Goal: Task Accomplishment & Management: Manage account settings

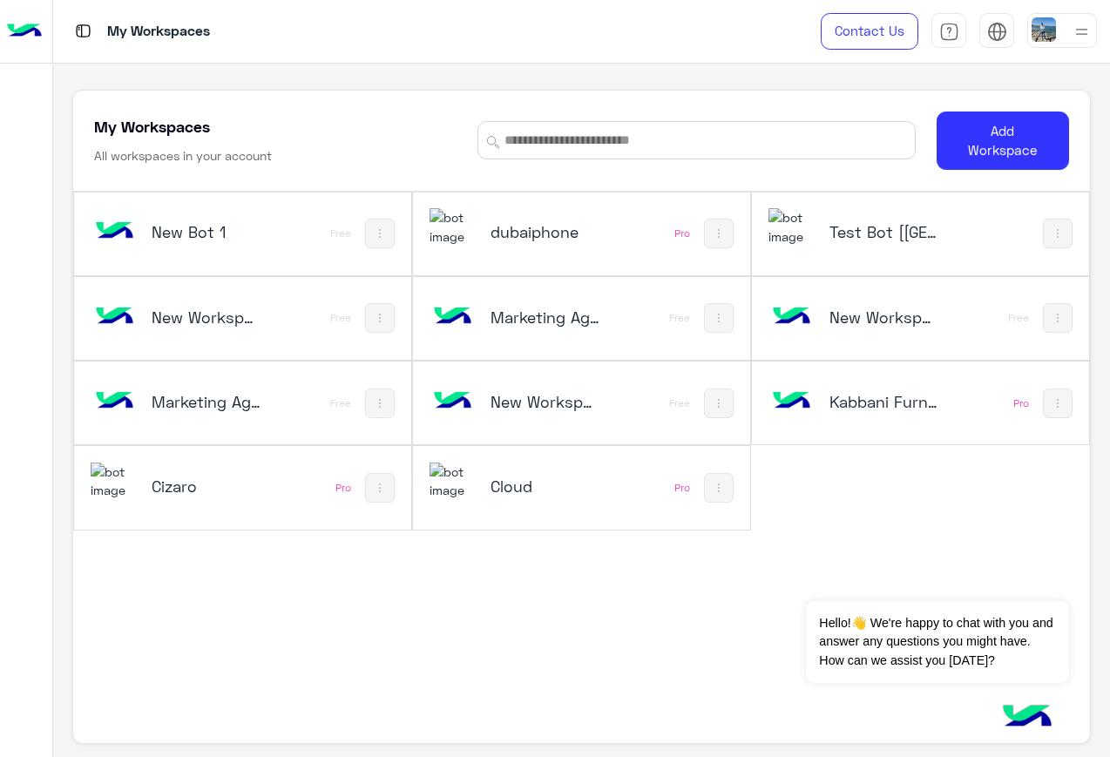
click at [881, 234] on h5 "Test Bot [[GEOGRAPHIC_DATA]]" at bounding box center [884, 231] width 110 height 21
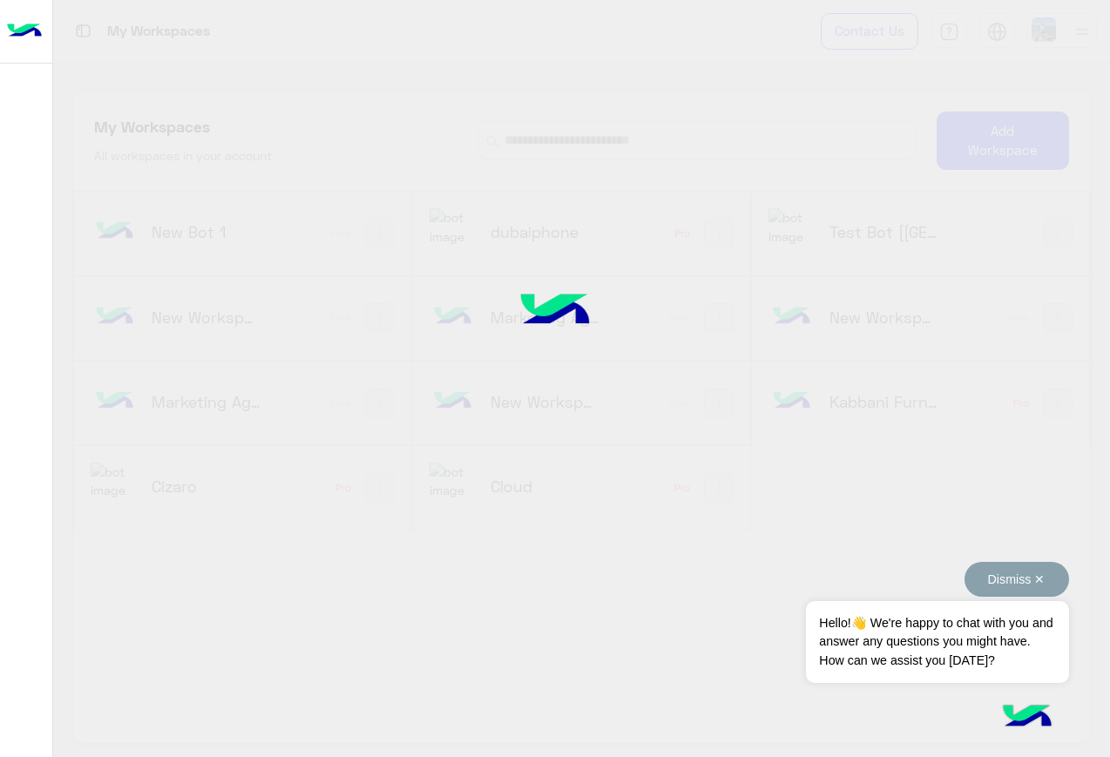
click at [985, 588] on button "Dismiss ✕" at bounding box center [1017, 579] width 105 height 35
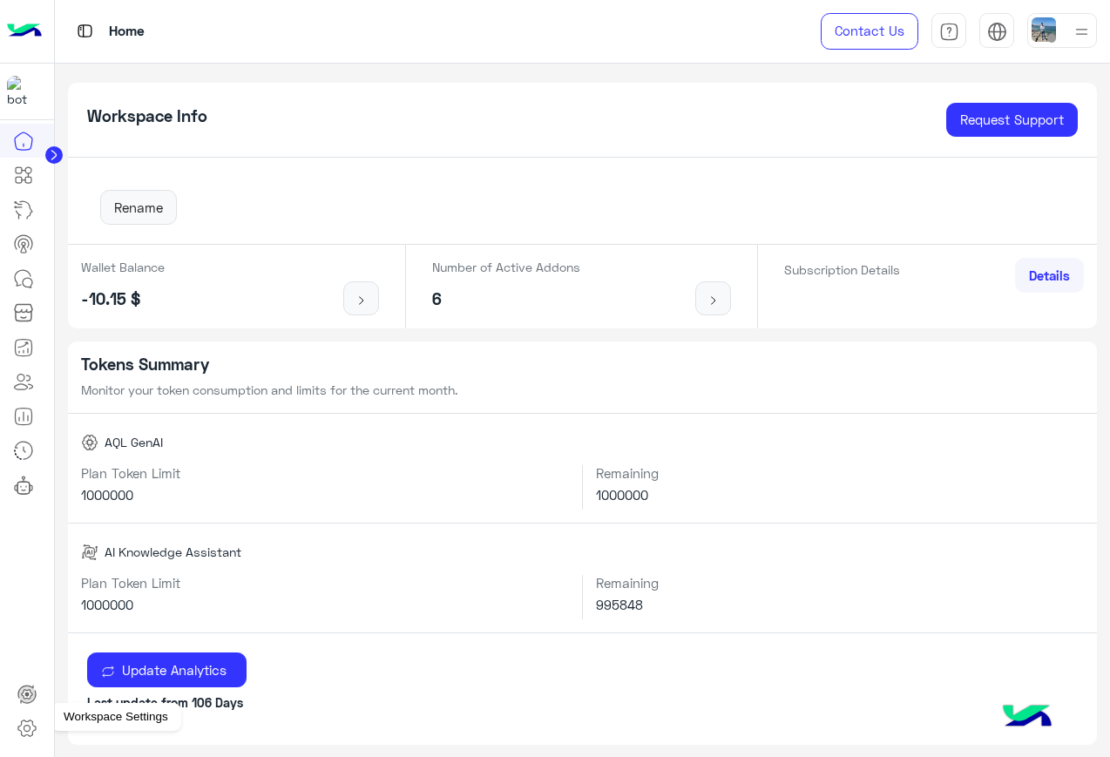
drag, startPoint x: 26, startPoint y: 704, endPoint x: 26, endPoint y: 724, distance: 20.0
click at [26, 672] on icon at bounding box center [27, 728] width 21 height 21
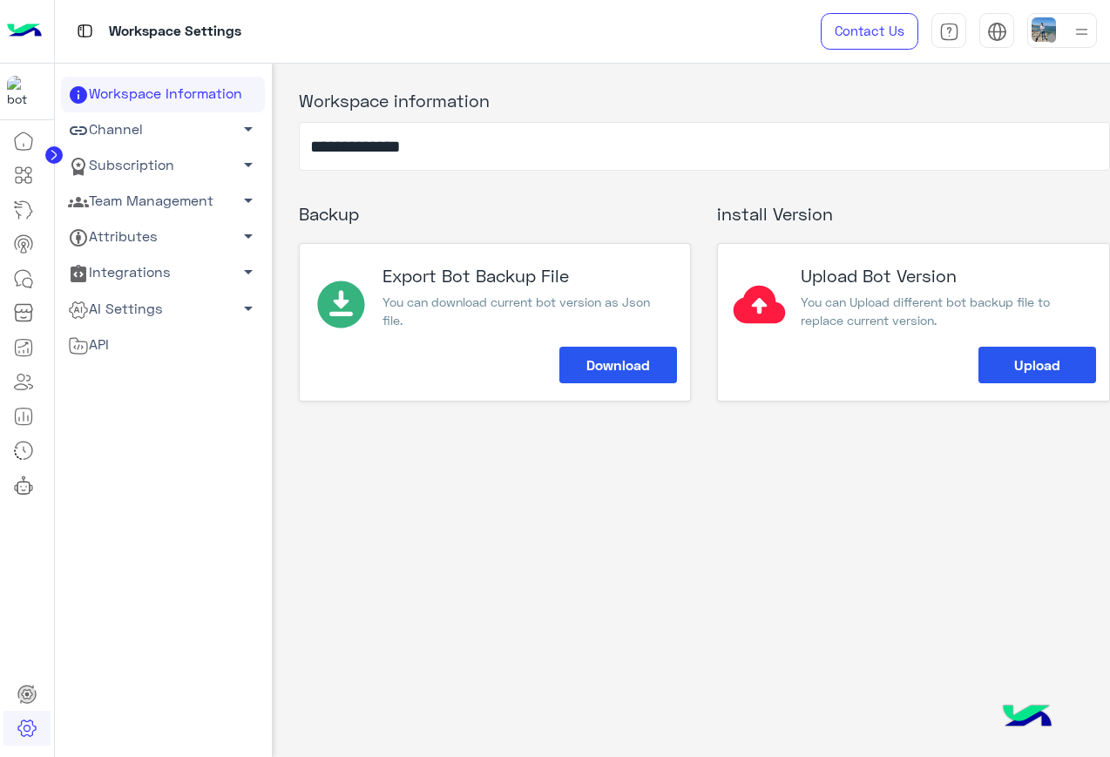
click at [204, 164] on link "Subscription arrow_drop_down" at bounding box center [163, 166] width 204 height 36
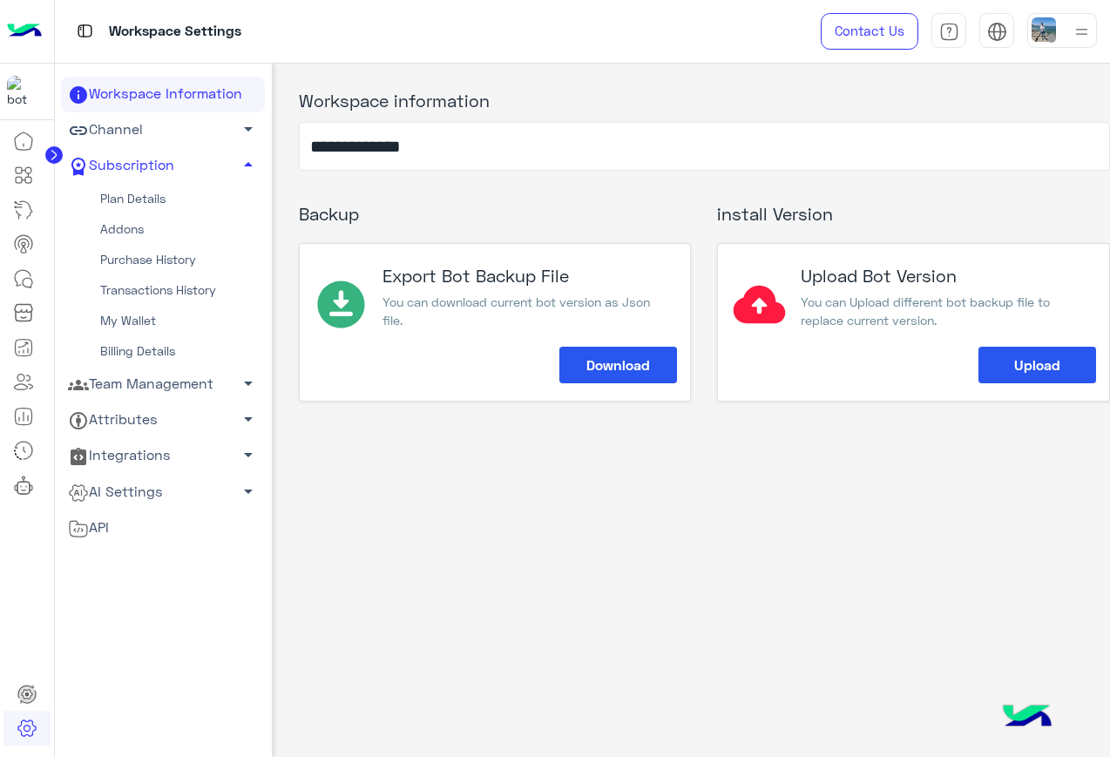
click at [152, 227] on link "Addons" at bounding box center [163, 229] width 204 height 30
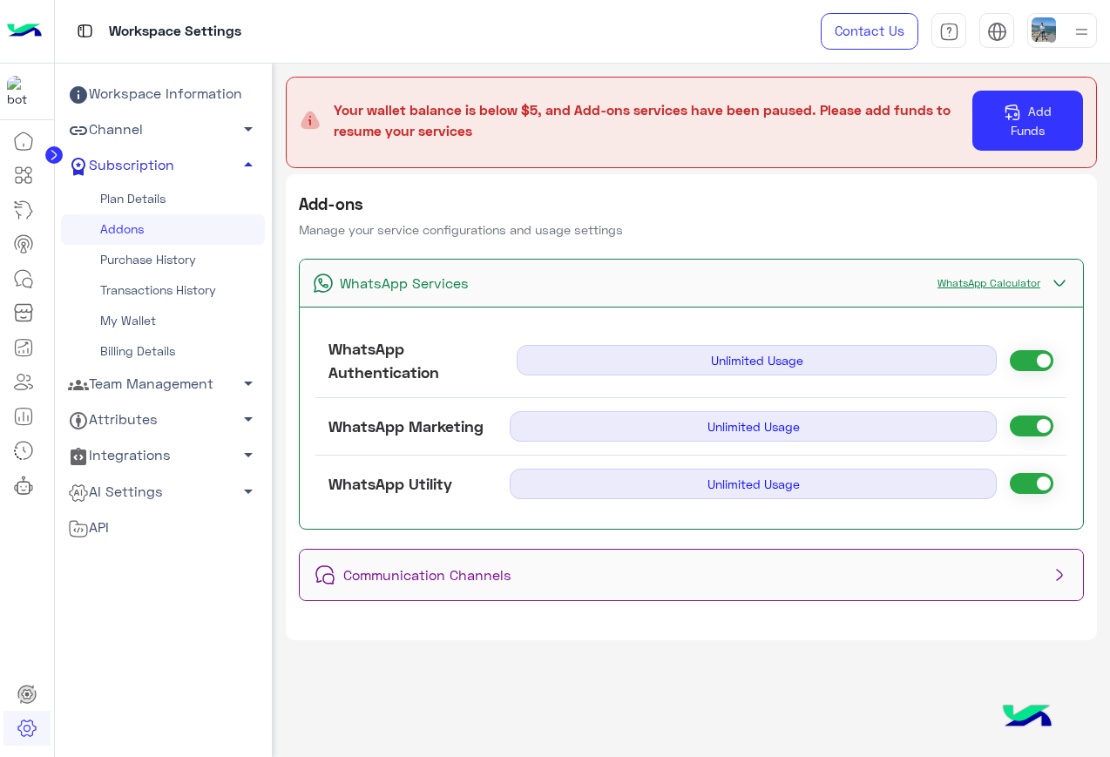
click at [226, 158] on link "Subscription arrow_drop_up" at bounding box center [163, 166] width 204 height 36
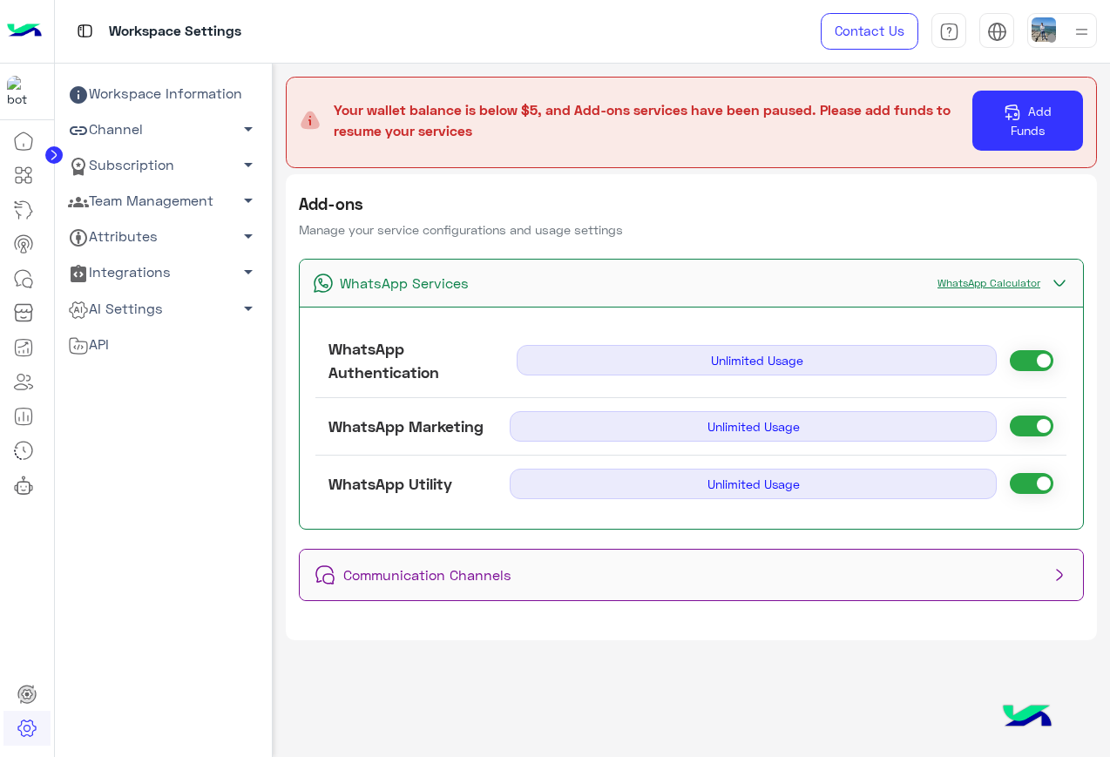
click at [469, 579] on span "Communication Channels" at bounding box center [424, 575] width 175 height 21
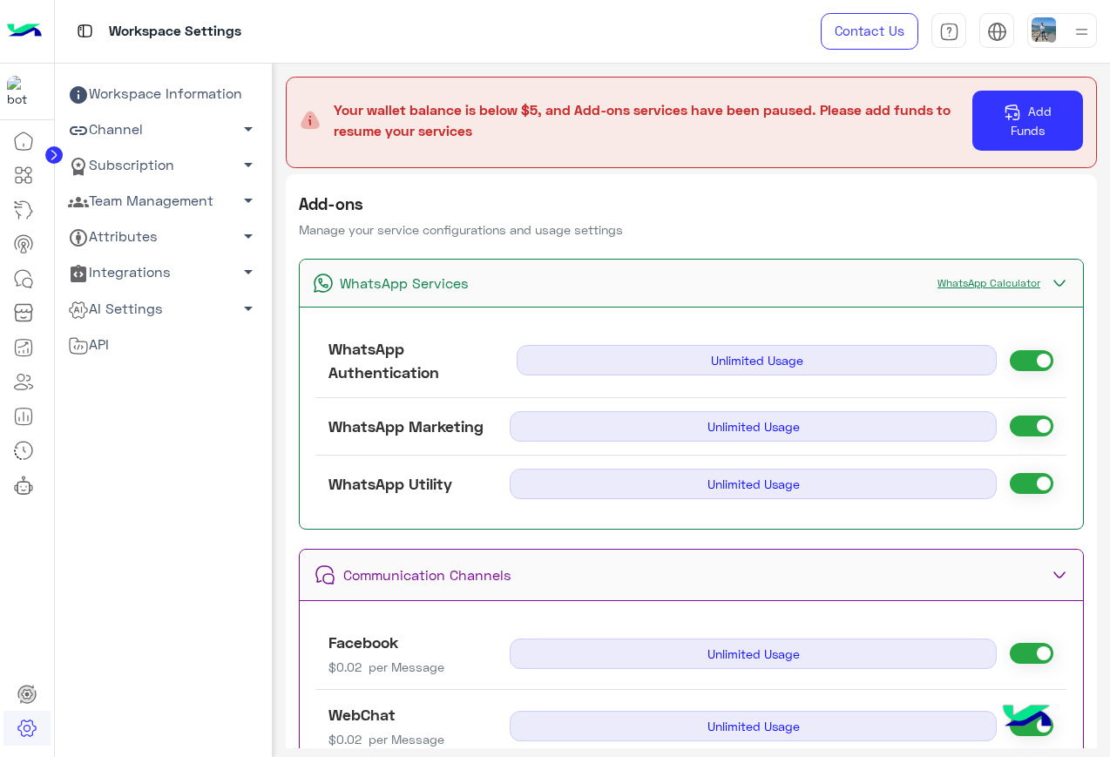
scroll to position [142, 0]
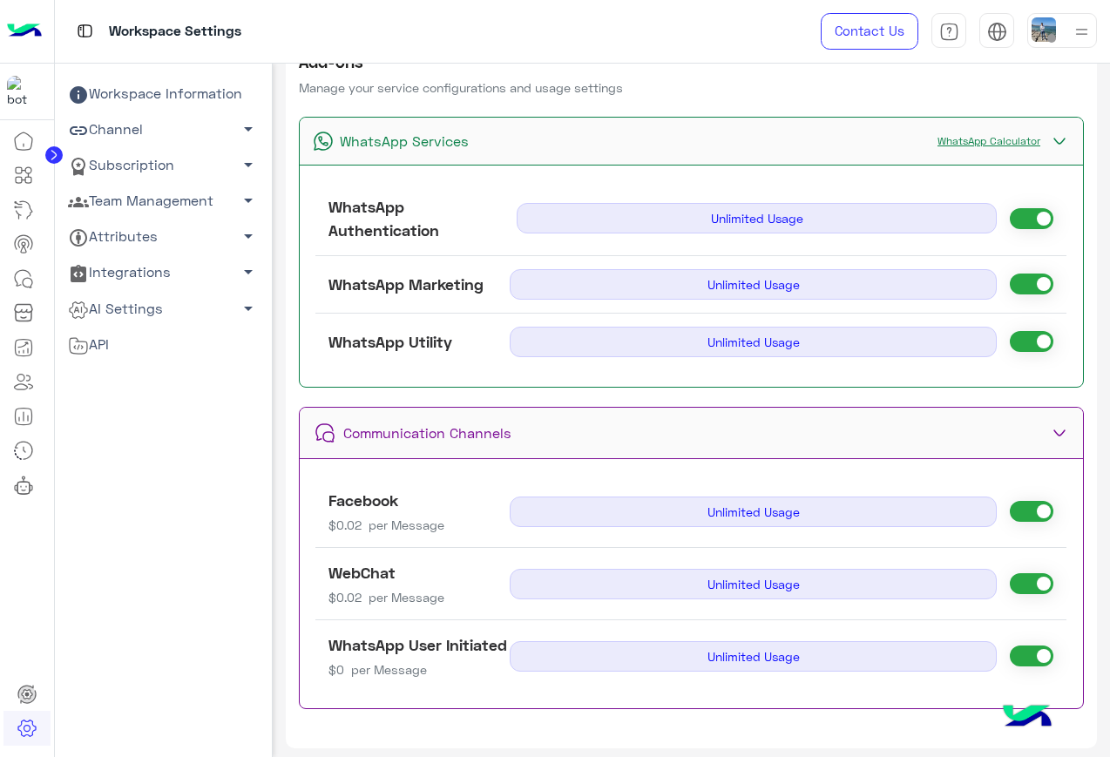
click at [349, 598] on span "0.02" at bounding box center [352, 597] width 32 height 15
click at [370, 595] on span "per Message" at bounding box center [407, 597] width 76 height 15
click at [350, 595] on span "0.02" at bounding box center [352, 597] width 32 height 15
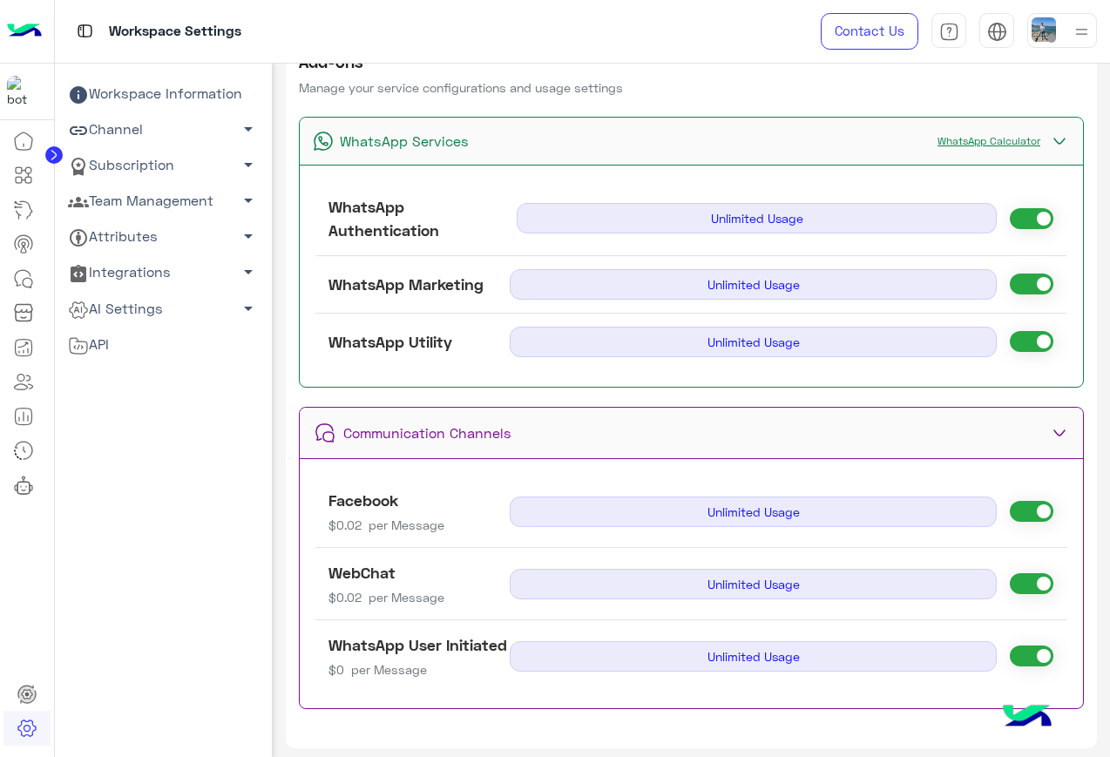
click at [349, 524] on span "0.02" at bounding box center [352, 525] width 32 height 15
click at [606, 427] on div "Communication Channels" at bounding box center [692, 433] width 784 height 51
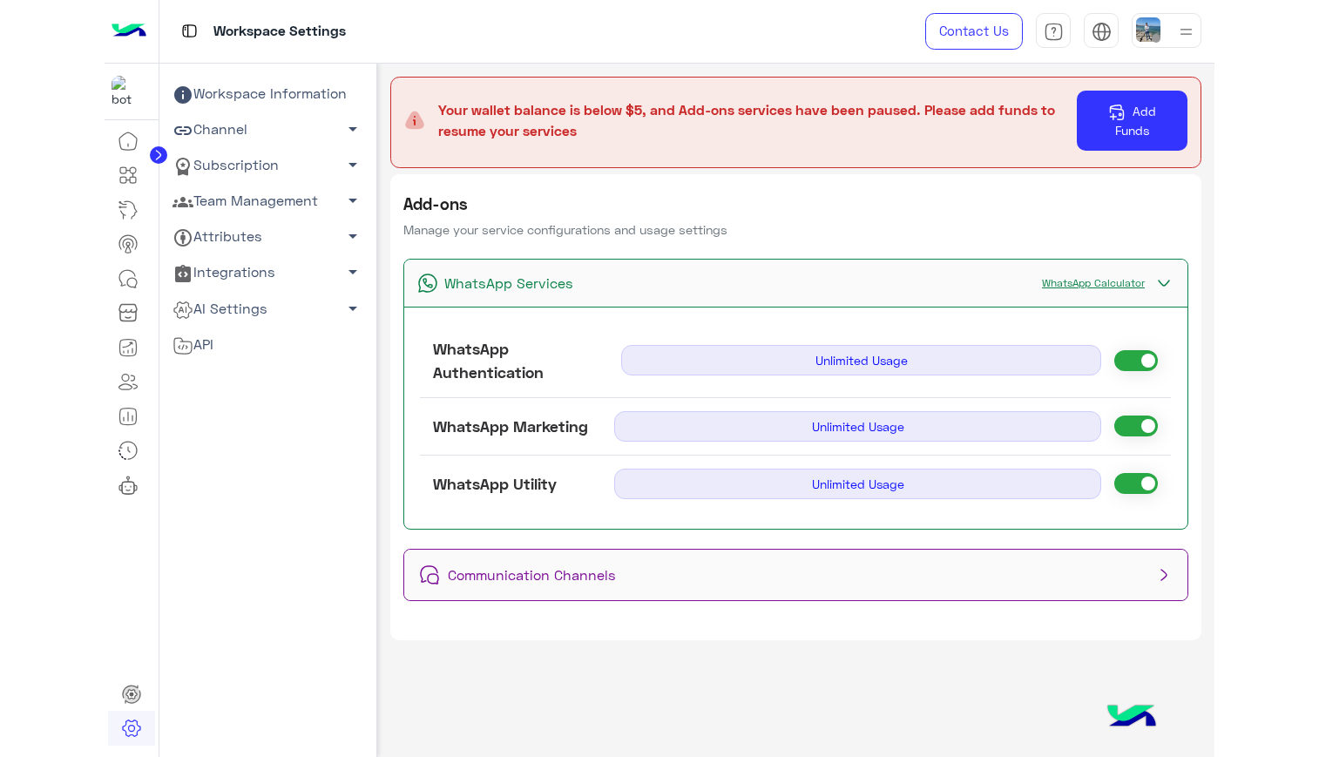
scroll to position [0, 0]
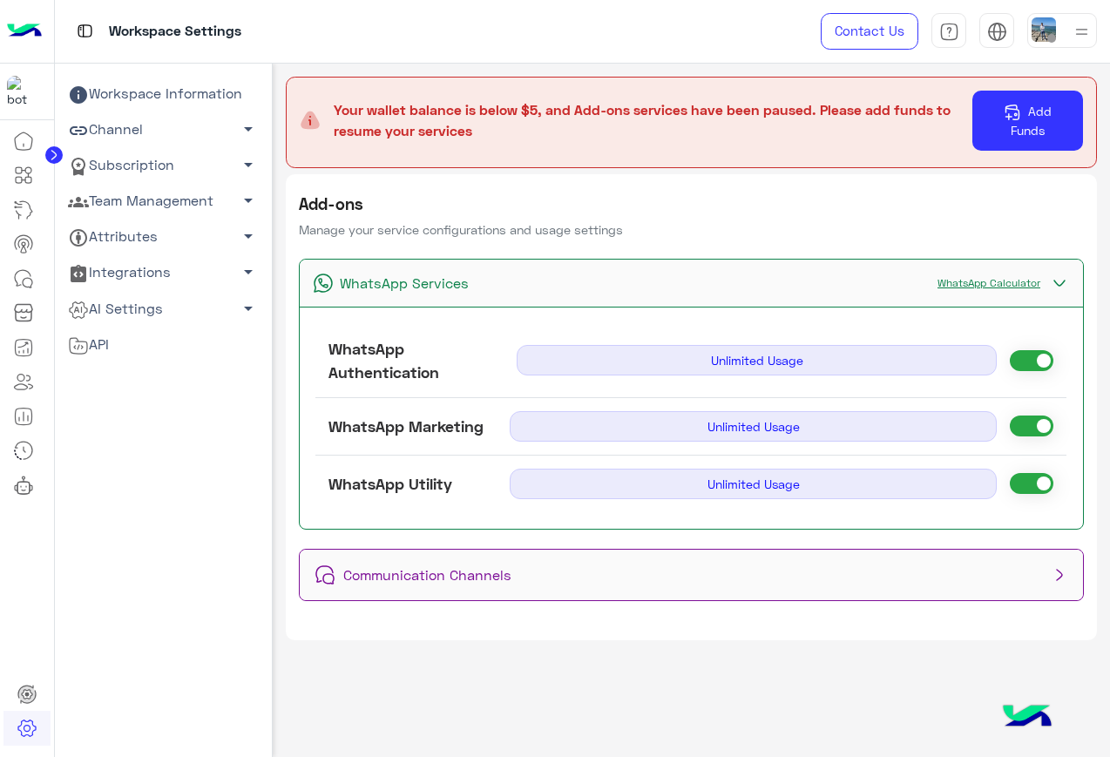
click at [561, 566] on div "Communication Channels" at bounding box center [692, 575] width 784 height 51
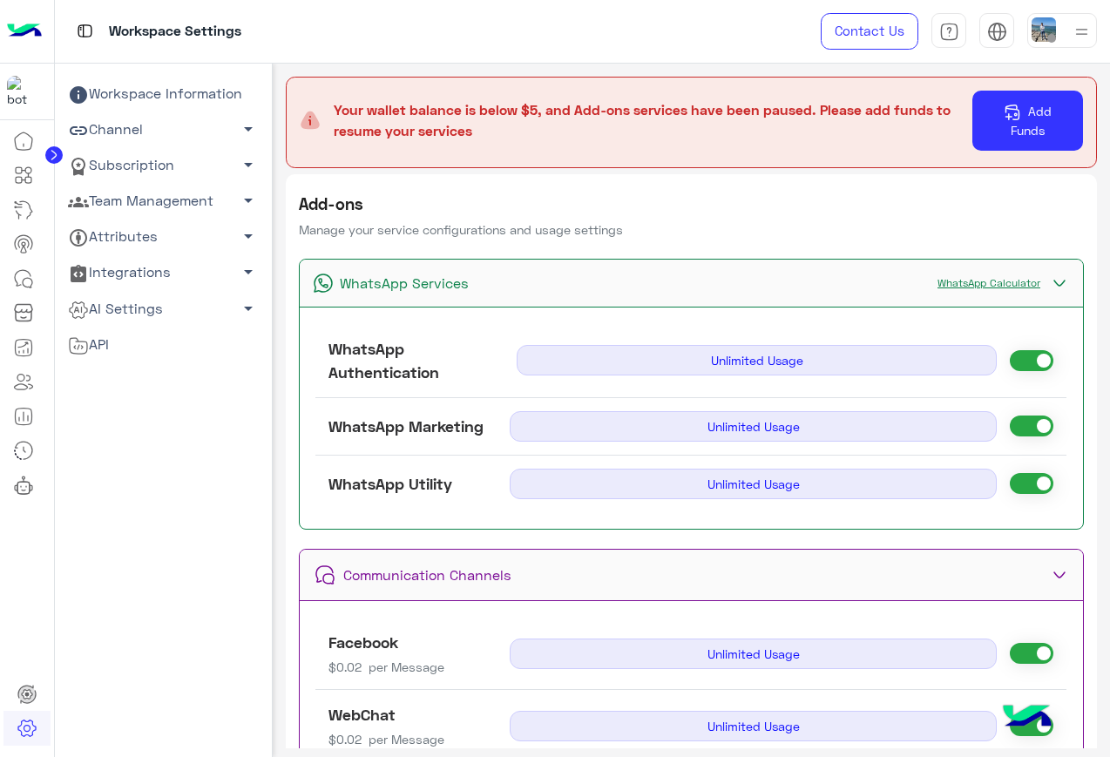
click at [26, 31] on img at bounding box center [24, 31] width 35 height 37
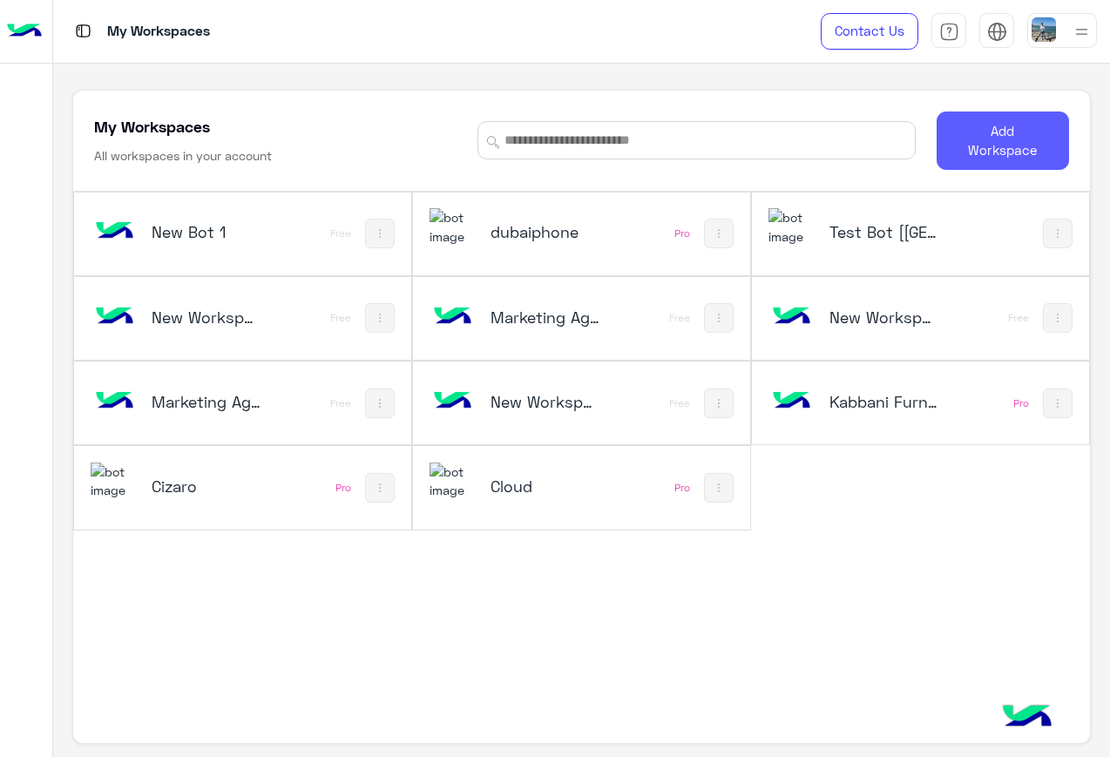
click at [985, 146] on button "Add Workspace" at bounding box center [1003, 141] width 132 height 58
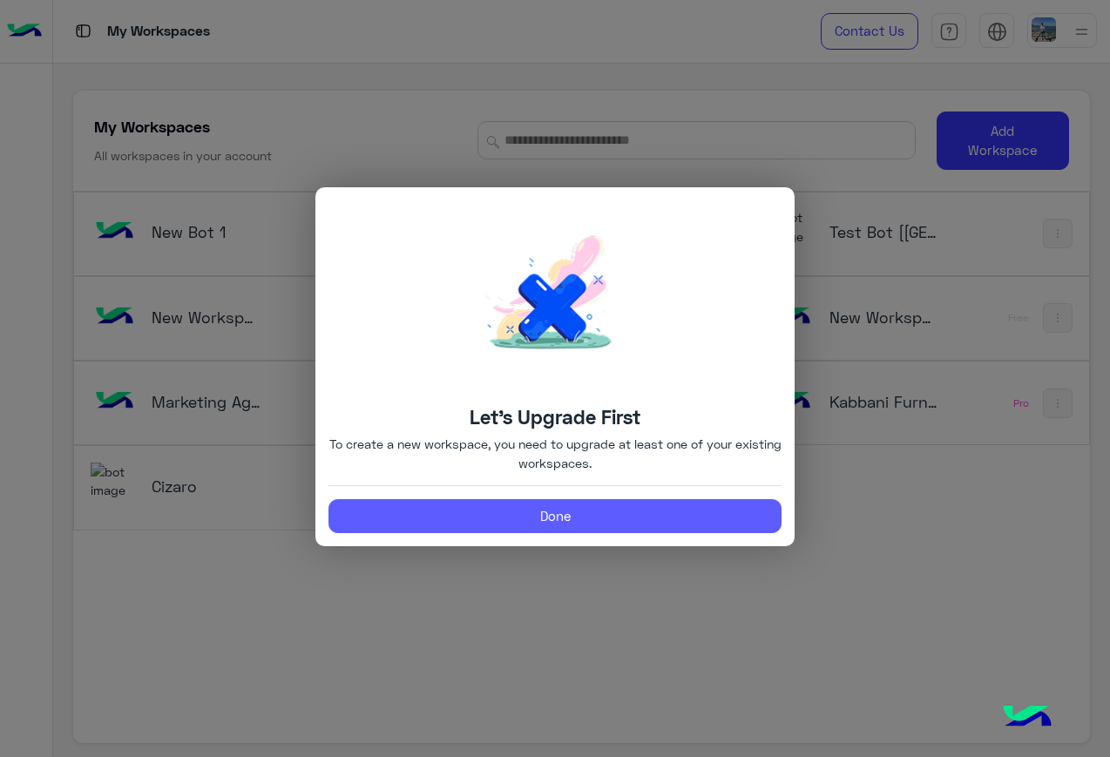
click at [620, 515] on button "Done" at bounding box center [554, 516] width 453 height 35
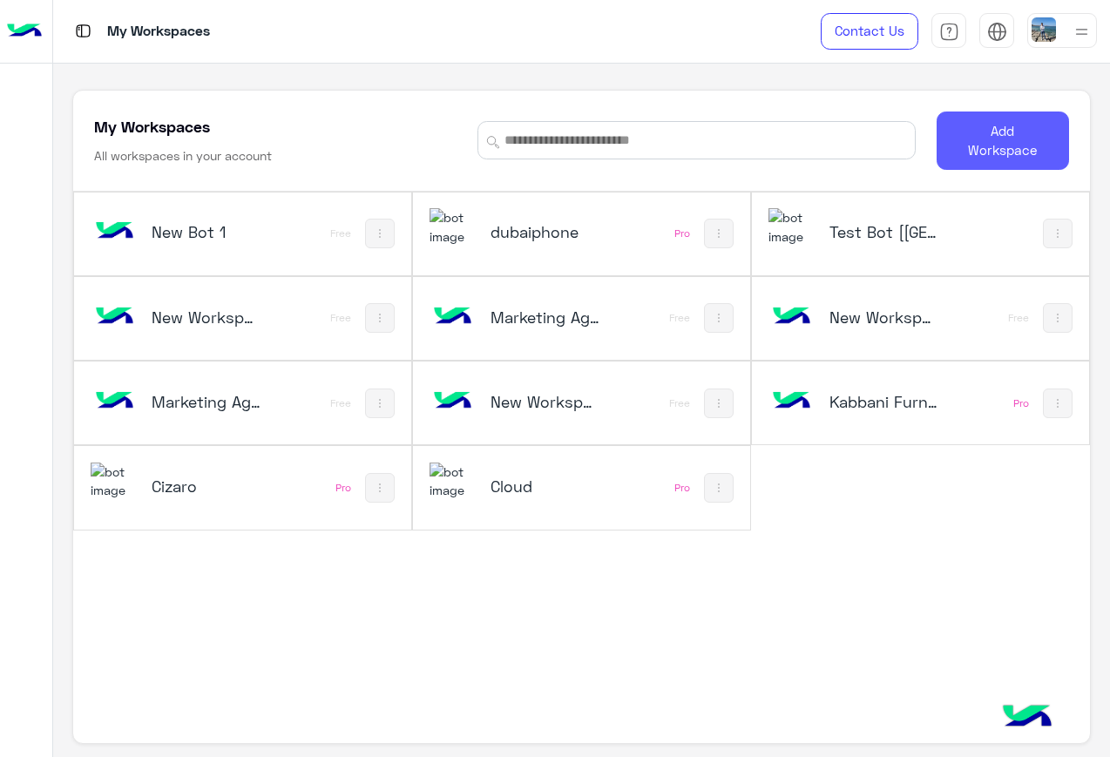
click at [969, 160] on button "Add Workspace" at bounding box center [1003, 141] width 132 height 58
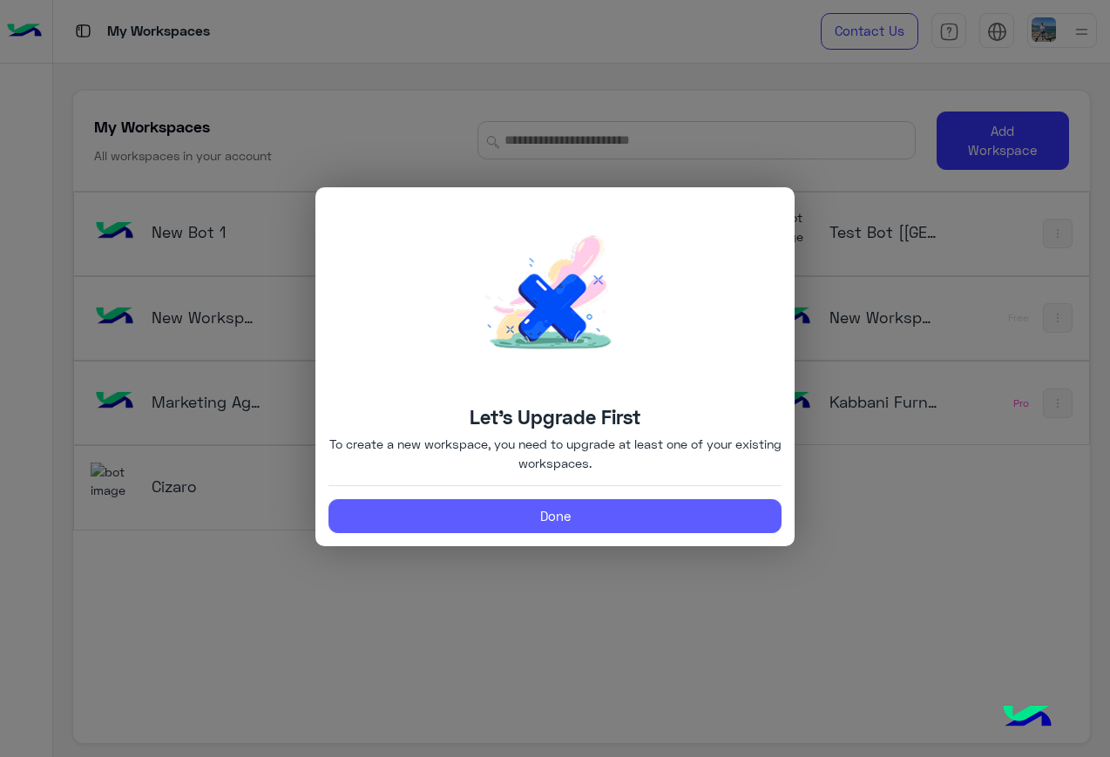
click at [632, 506] on button "Done" at bounding box center [554, 516] width 453 height 35
